Goal: Transaction & Acquisition: Subscribe to service/newsletter

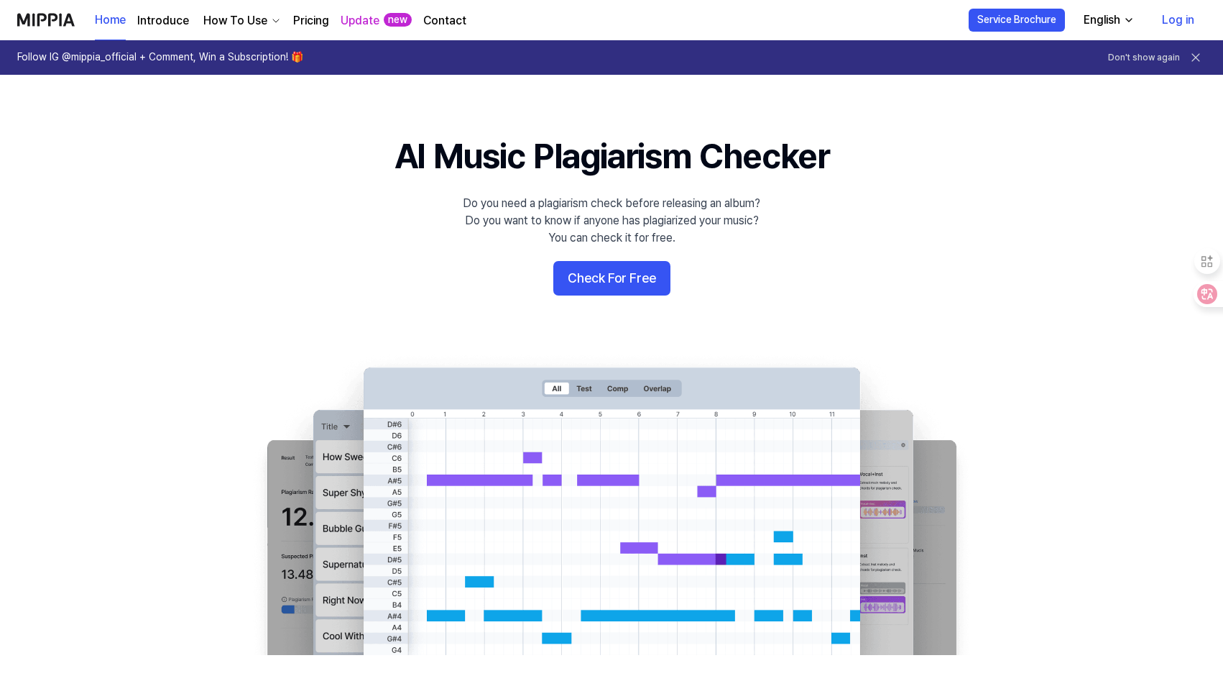
click at [1118, 23] on div "English" at bounding box center [1102, 19] width 42 height 17
click at [1000, 184] on 배너 "AI Music Plagiarism Checker Do you need a plagiarism check before releasing an …" at bounding box center [611, 393] width 1035 height 522
click at [1204, 291] on icon at bounding box center [1197, 294] width 20 height 20
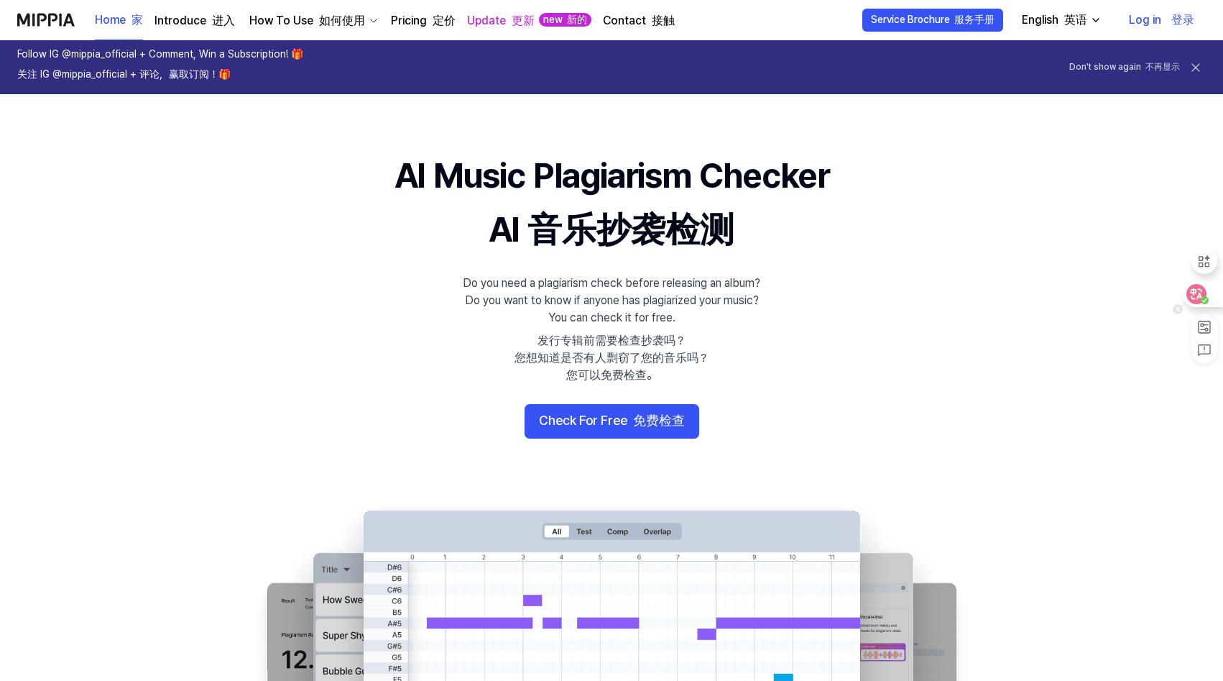
click at [1197, 297] on icon at bounding box center [1196, 294] width 14 height 14
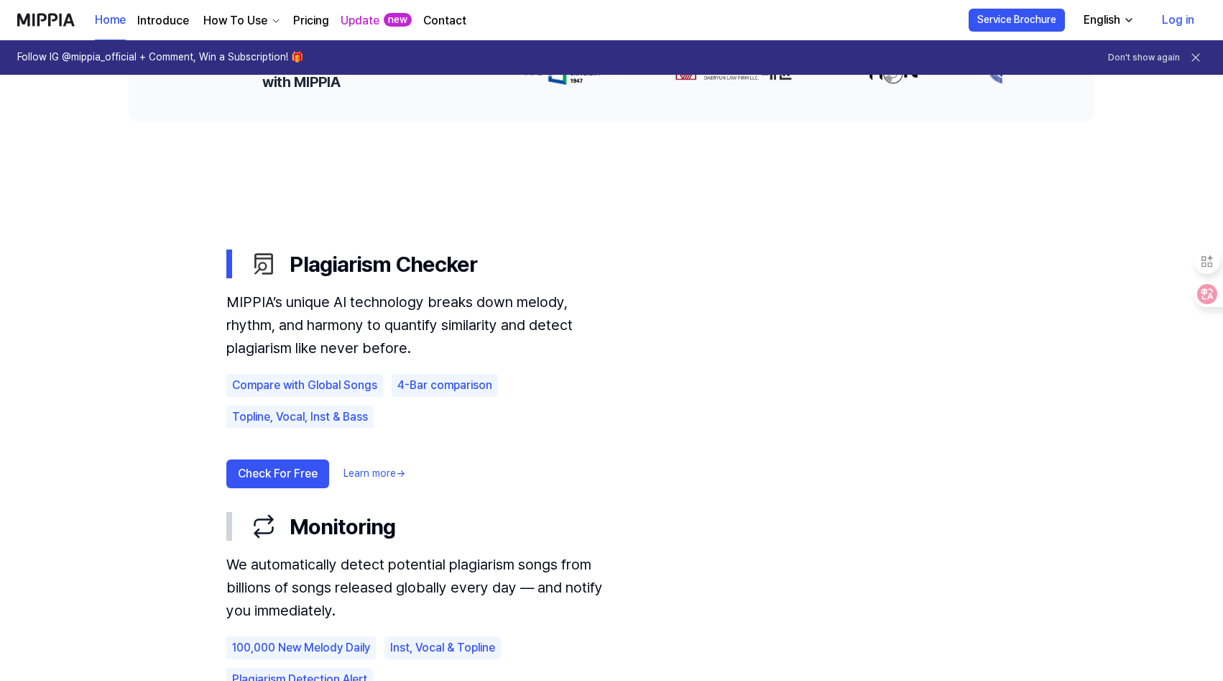
scroll to position [693, 0]
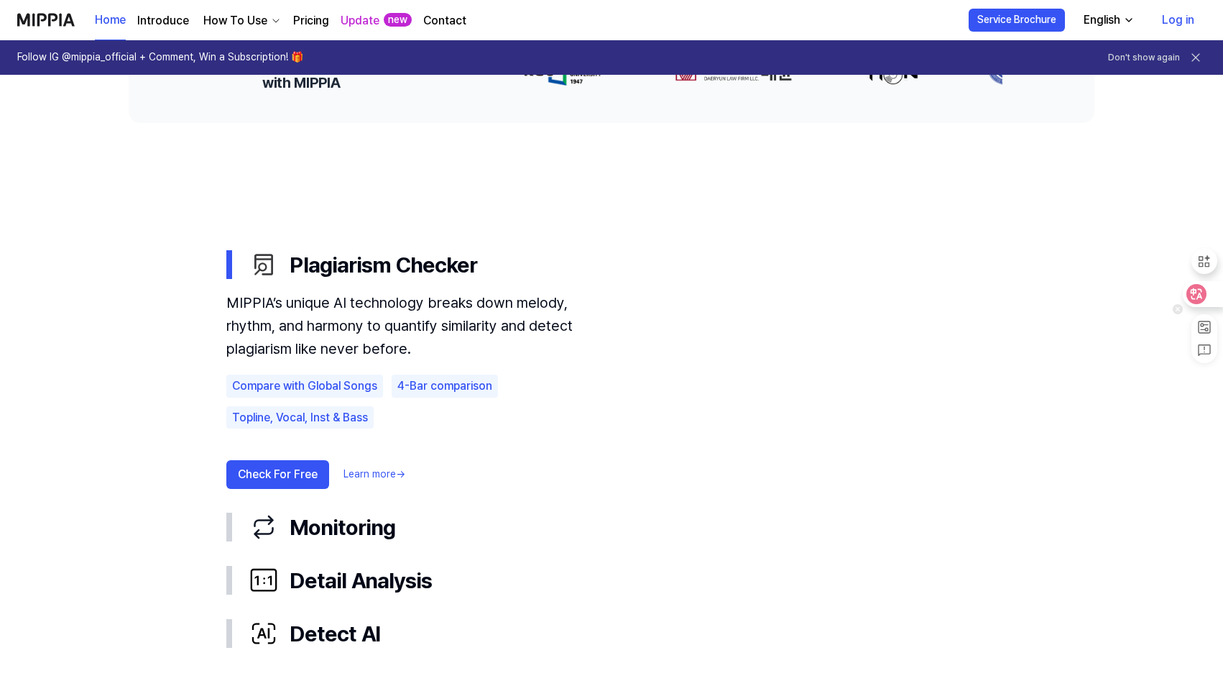
click at [1192, 293] on icon at bounding box center [1197, 293] width 12 height 11
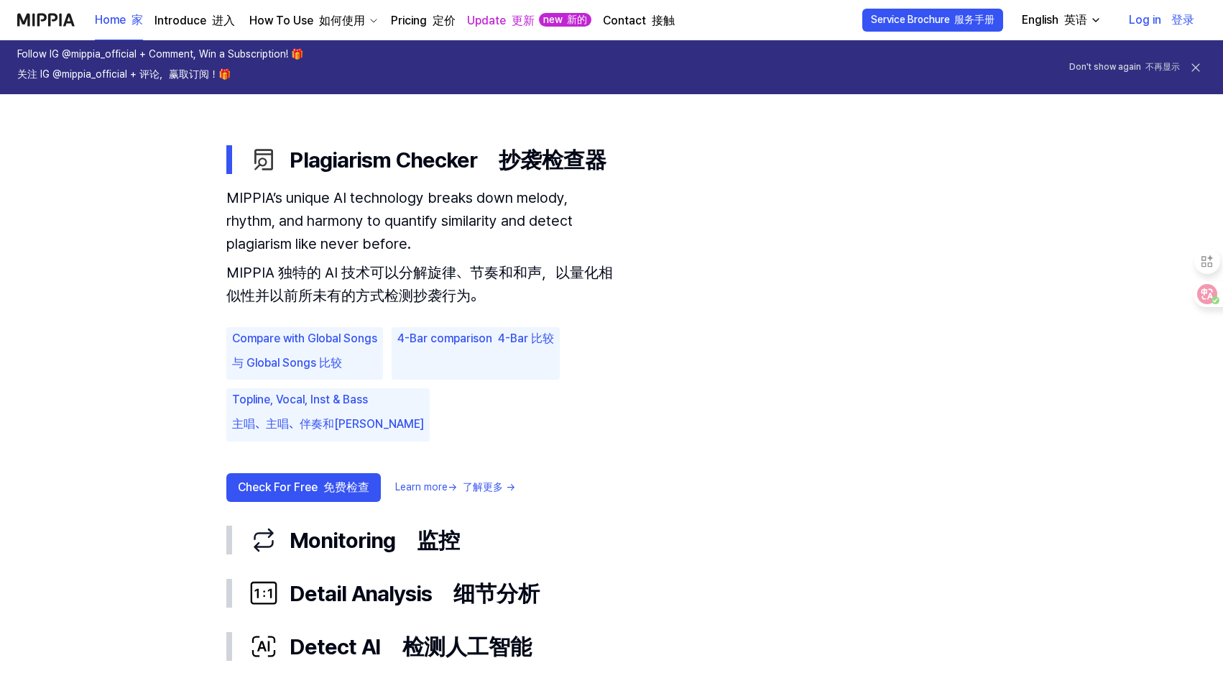
scroll to position [876, 0]
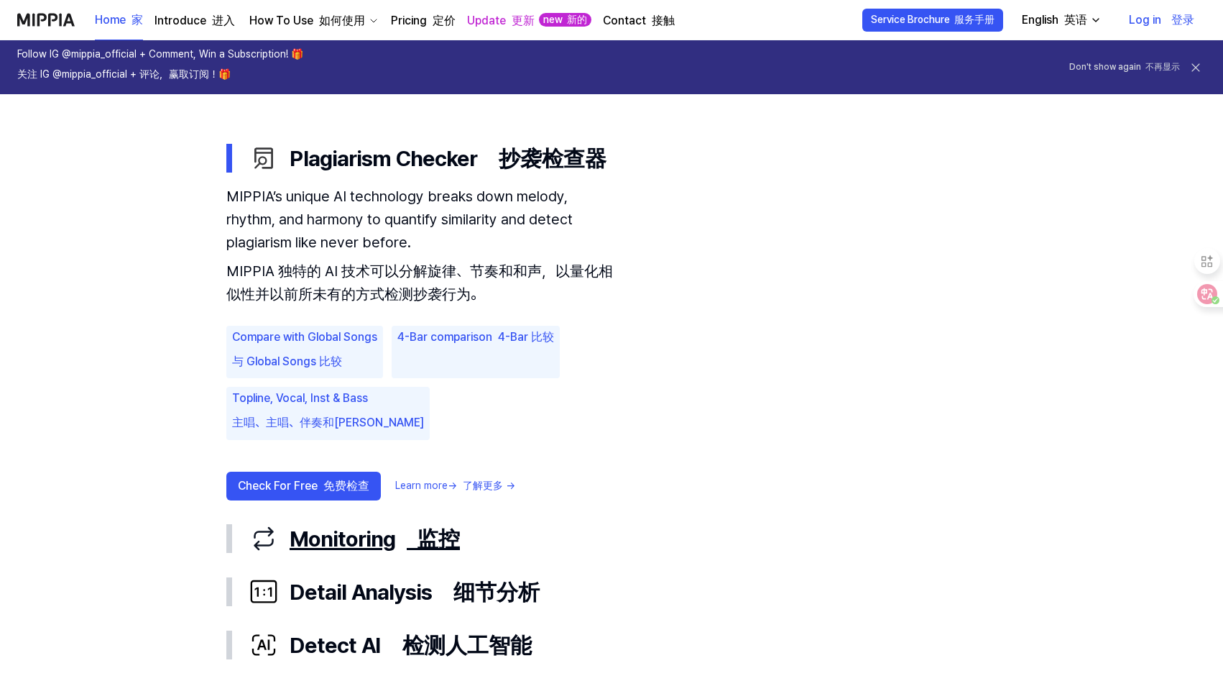
click at [392, 530] on div "Monitoring 监控" at bounding box center [622, 538] width 747 height 30
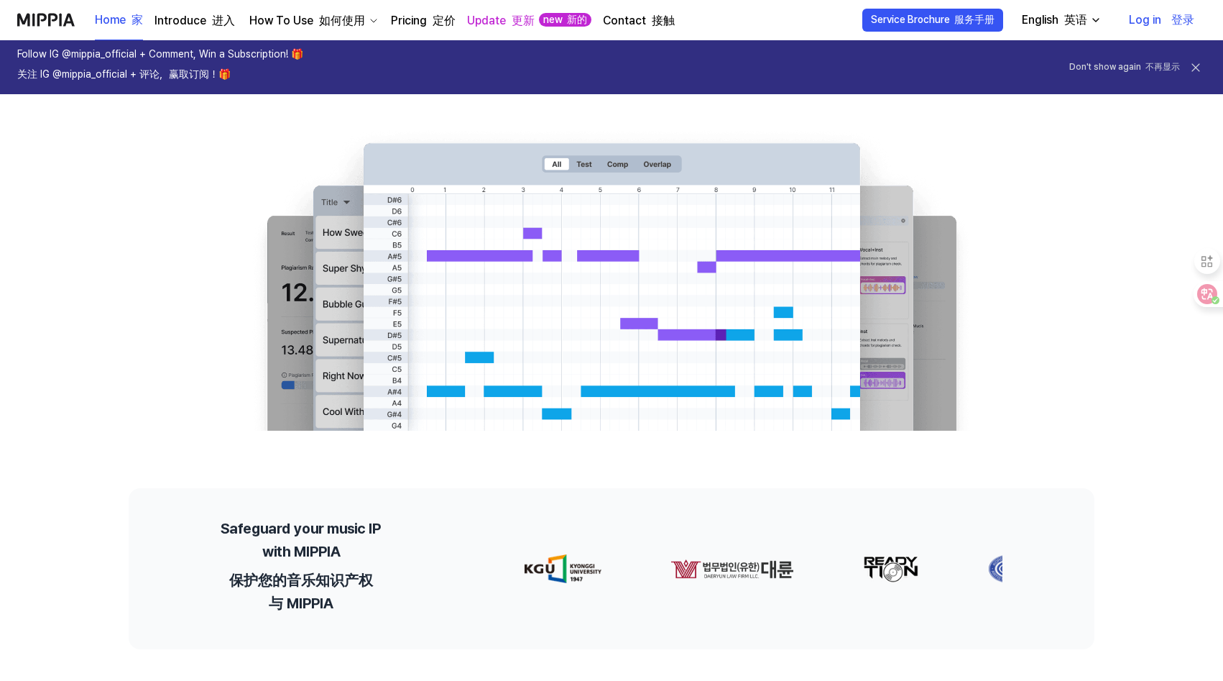
scroll to position [0, 0]
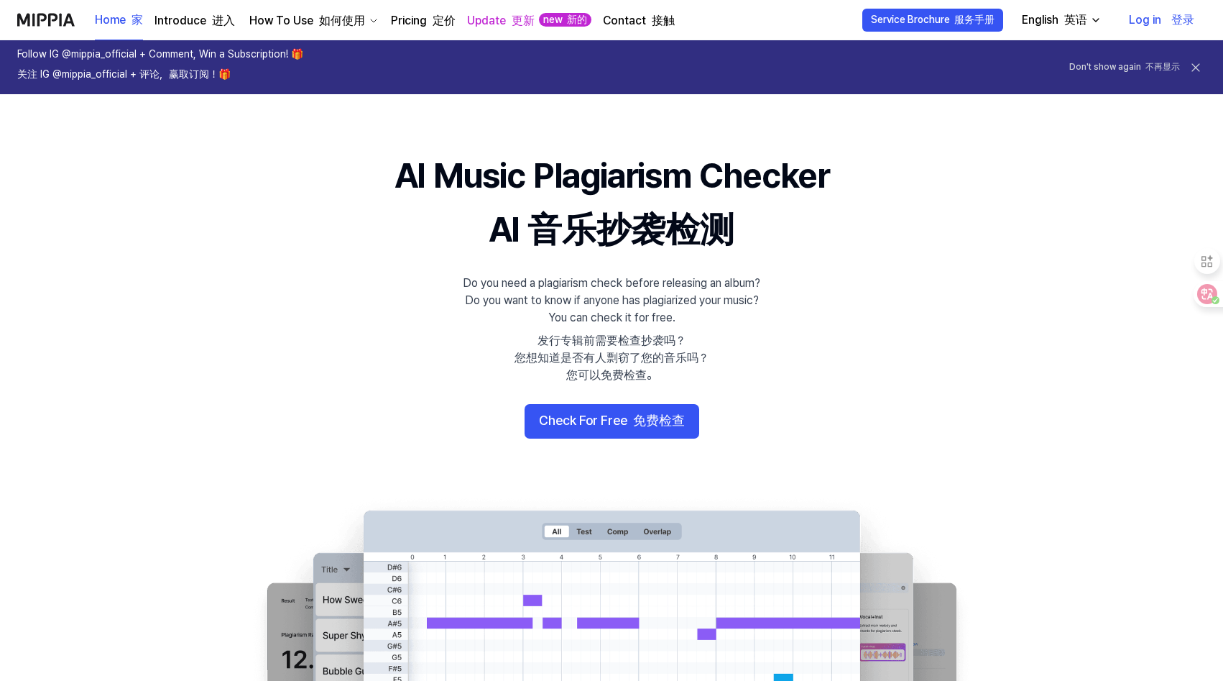
click at [433, 21] on font "定价" at bounding box center [444, 21] width 23 height 14
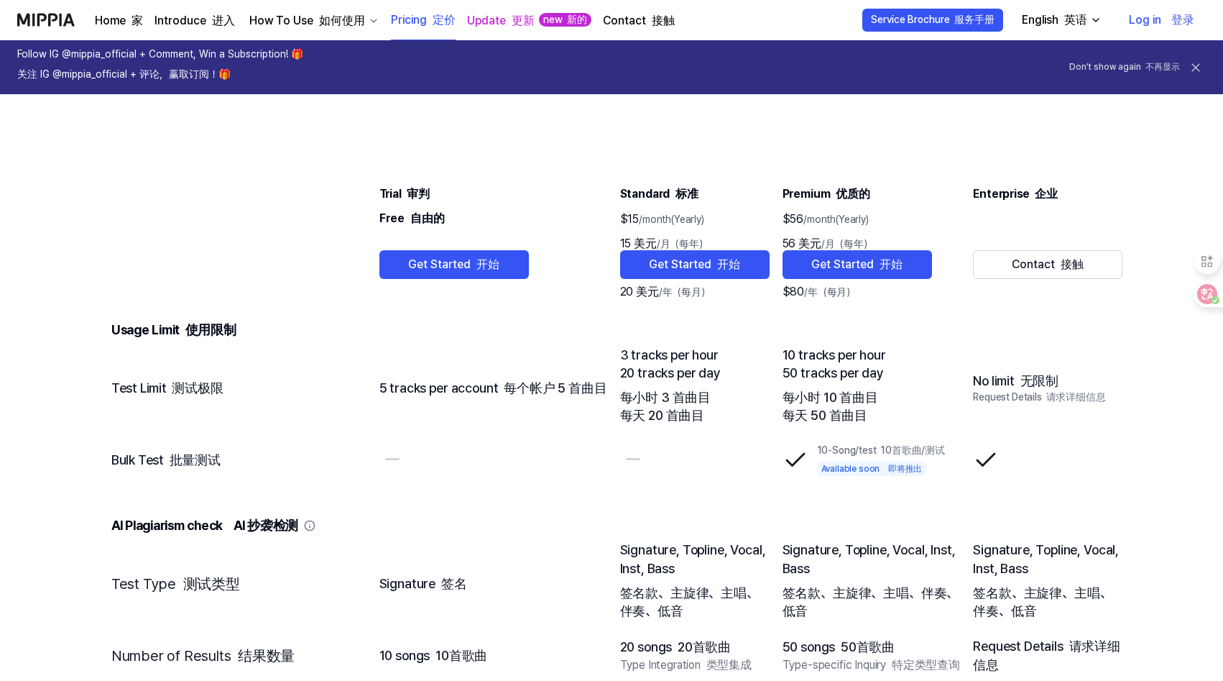
scroll to position [1620, 0]
